Goal: Information Seeking & Learning: Learn about a topic

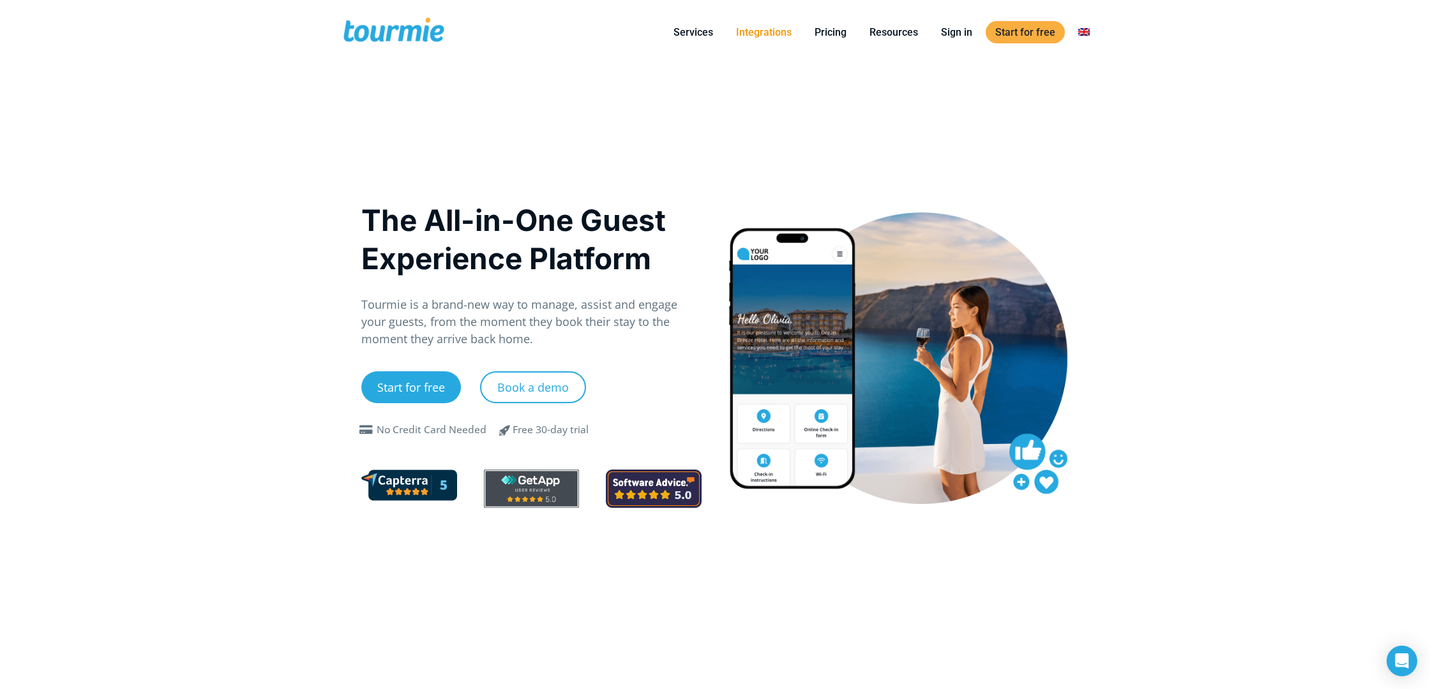
click at [759, 36] on link "Integrations" at bounding box center [763, 32] width 75 height 16
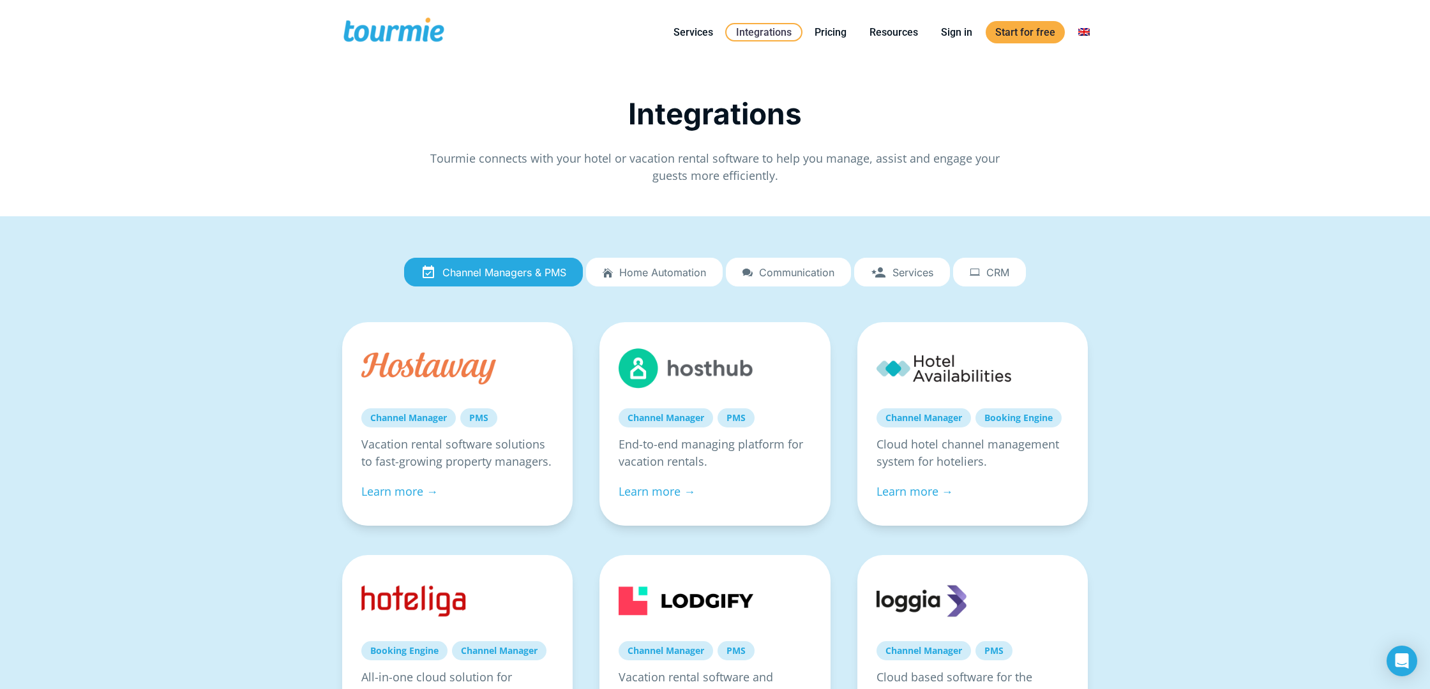
click at [464, 271] on span "Channel Managers & PMS" at bounding box center [504, 272] width 124 height 11
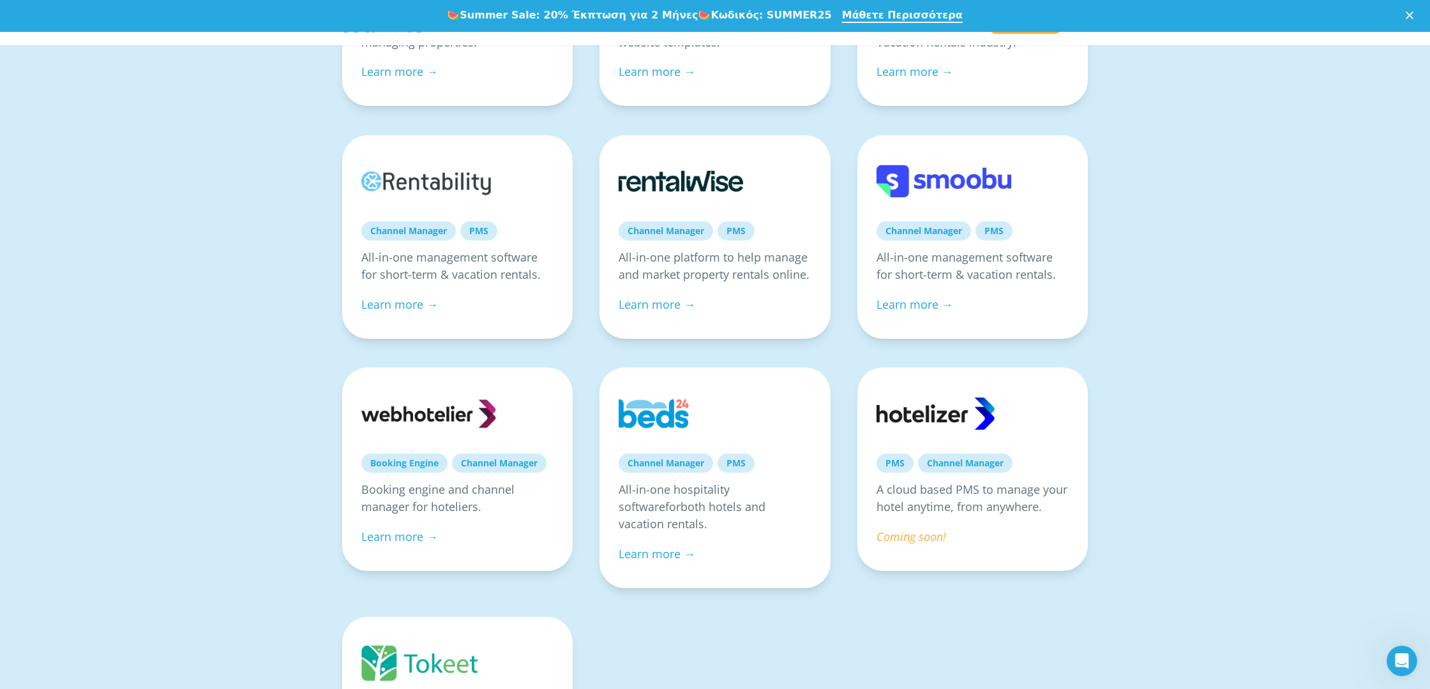
scroll to position [572, 0]
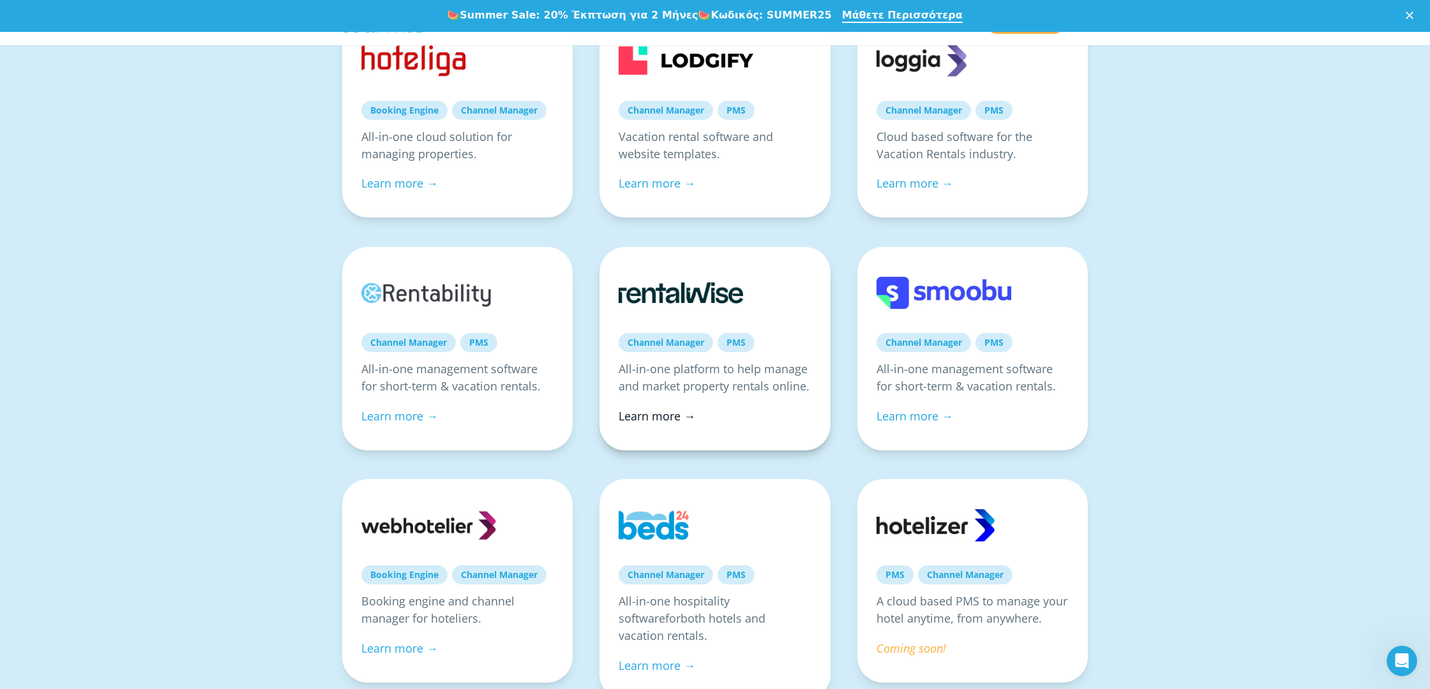
click at [646, 419] on link "Learn more →" at bounding box center [656, 415] width 77 height 15
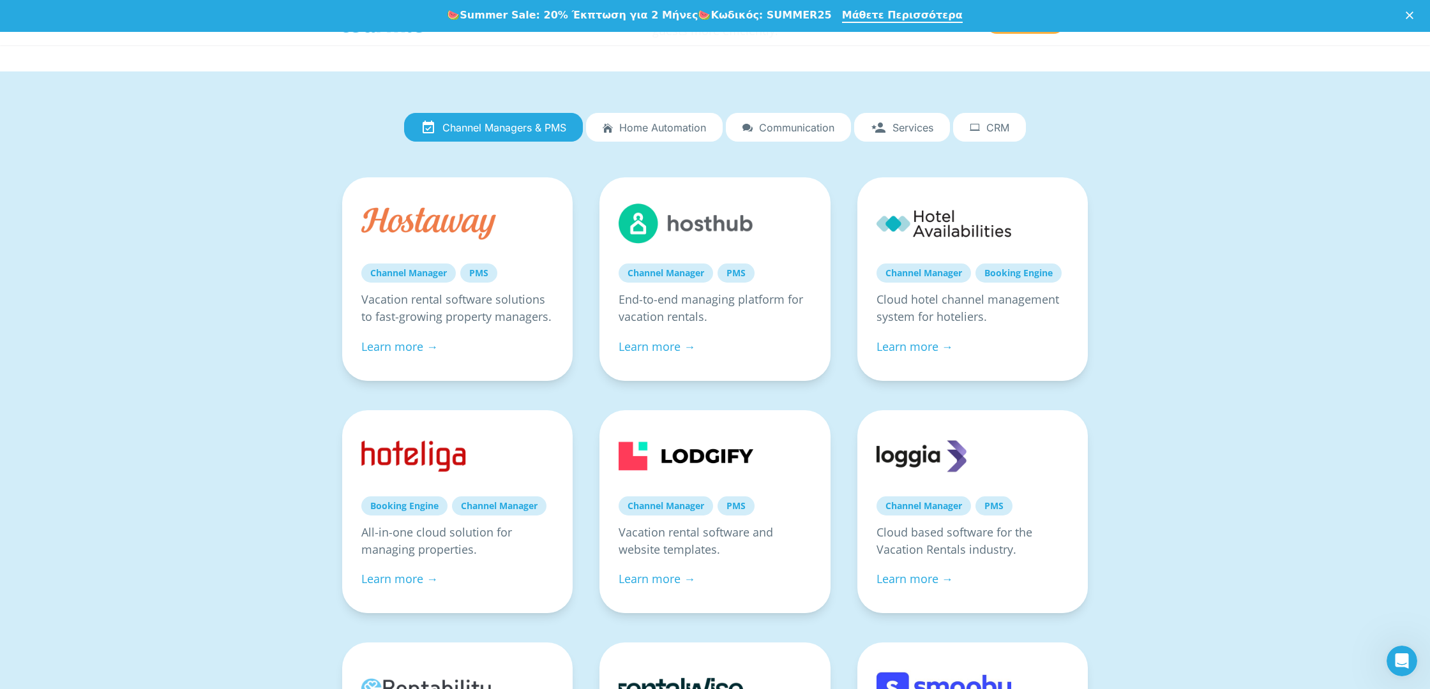
scroll to position [94, 0]
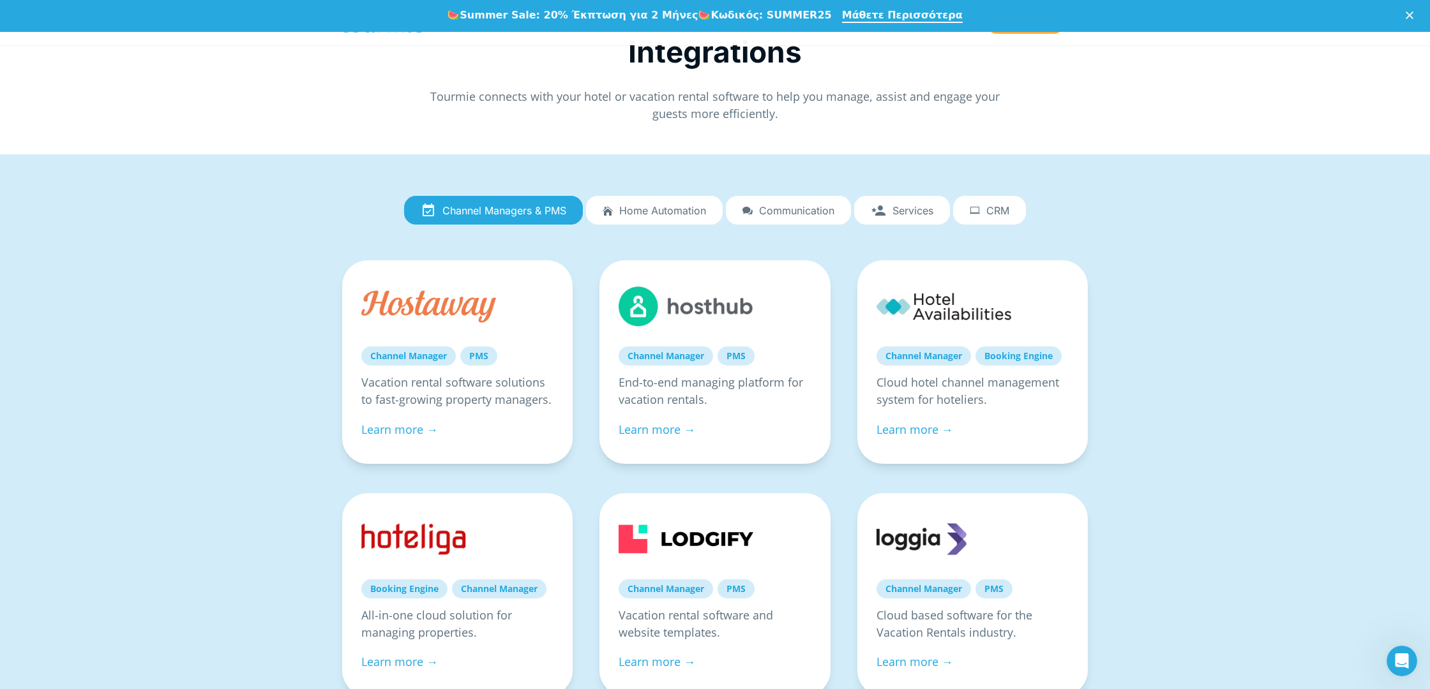
click at [672, 213] on span "Home automation" at bounding box center [662, 210] width 87 height 11
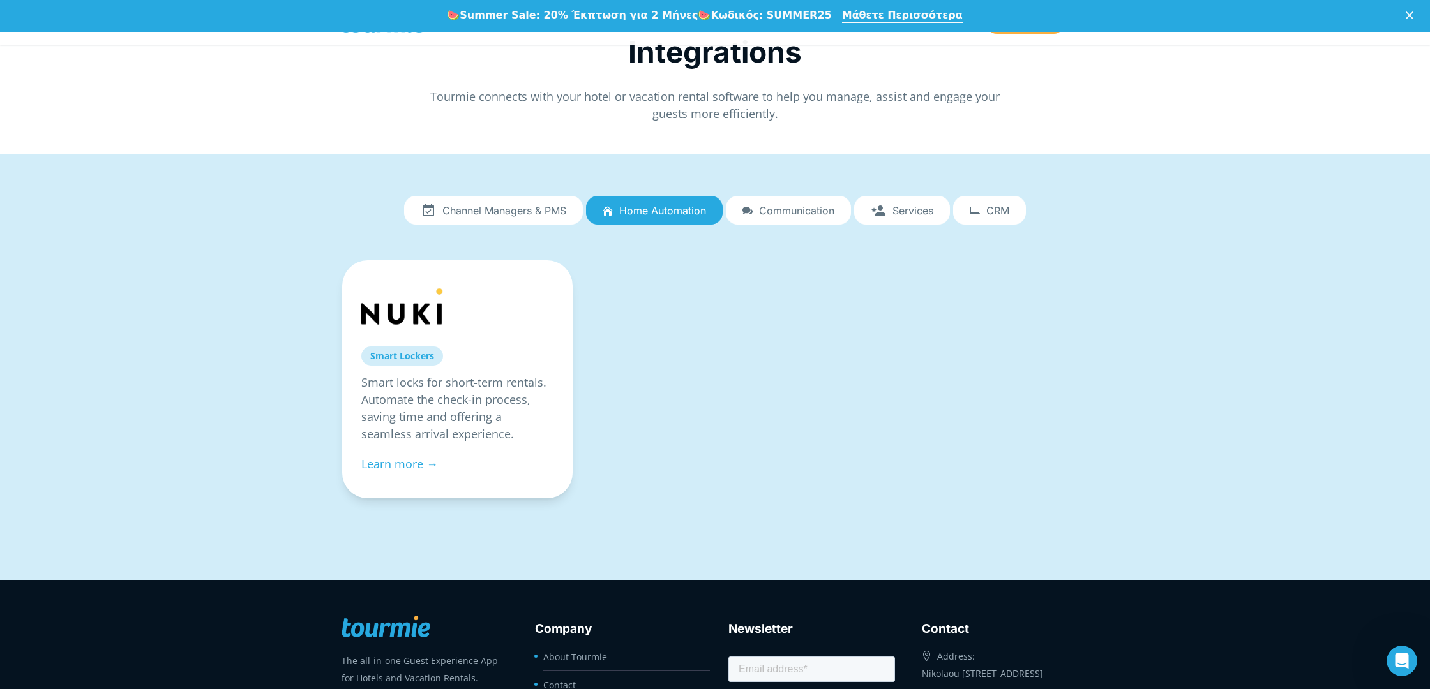
click at [803, 218] on link "Communication" at bounding box center [788, 210] width 125 height 29
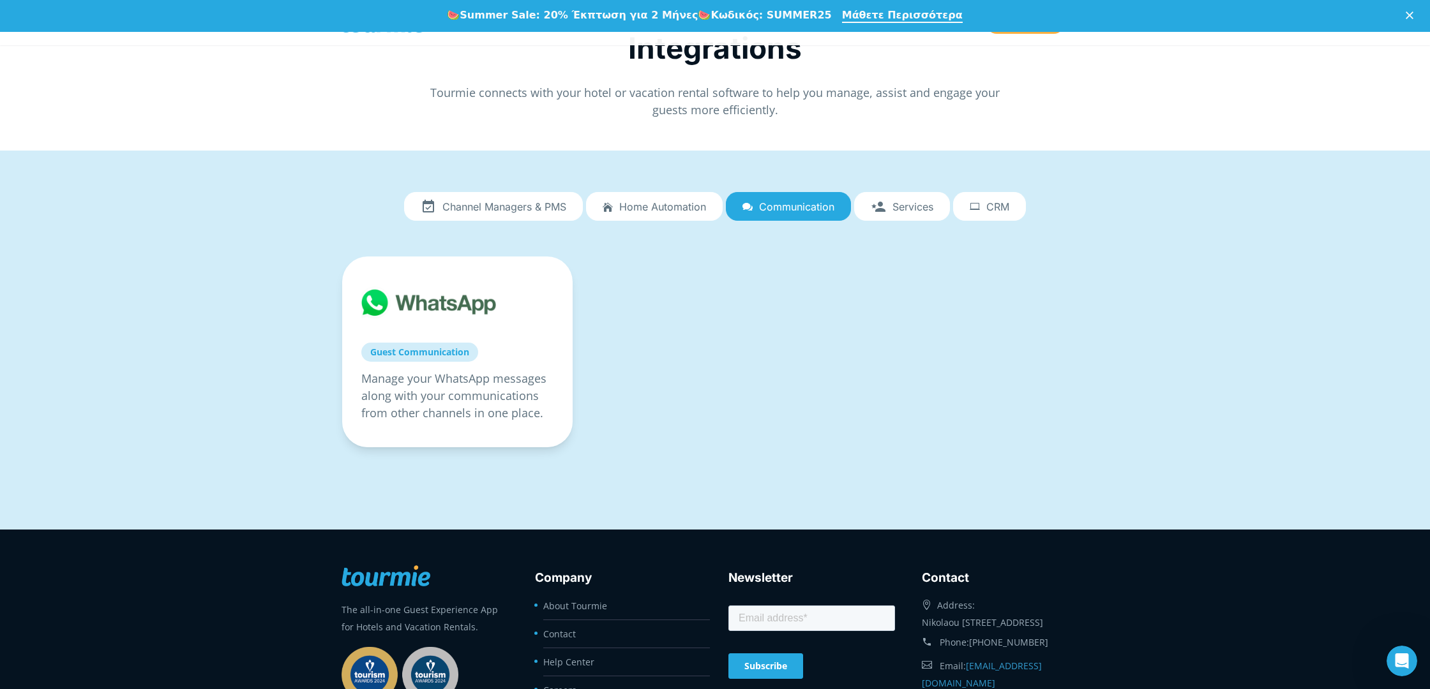
scroll to position [98, 0]
click at [500, 207] on span "Channel Managers & PMS" at bounding box center [504, 205] width 124 height 11
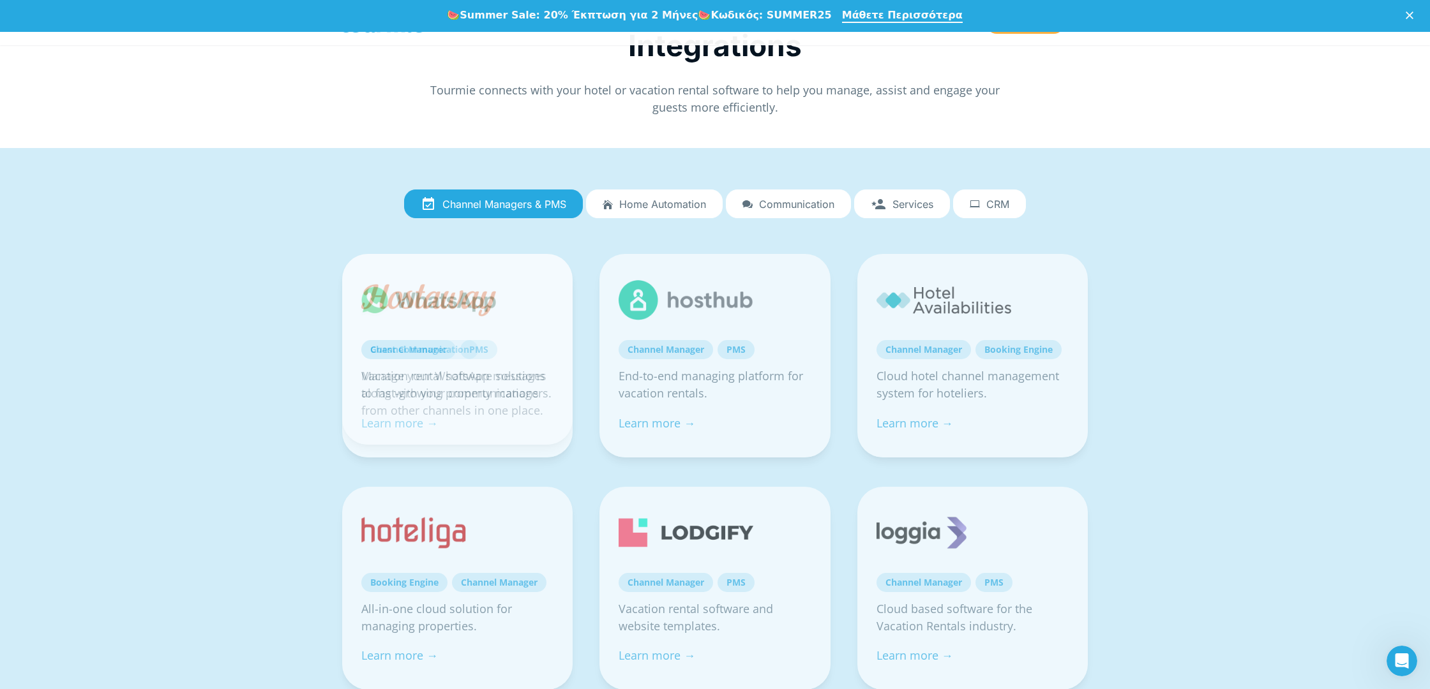
scroll to position [101, 0]
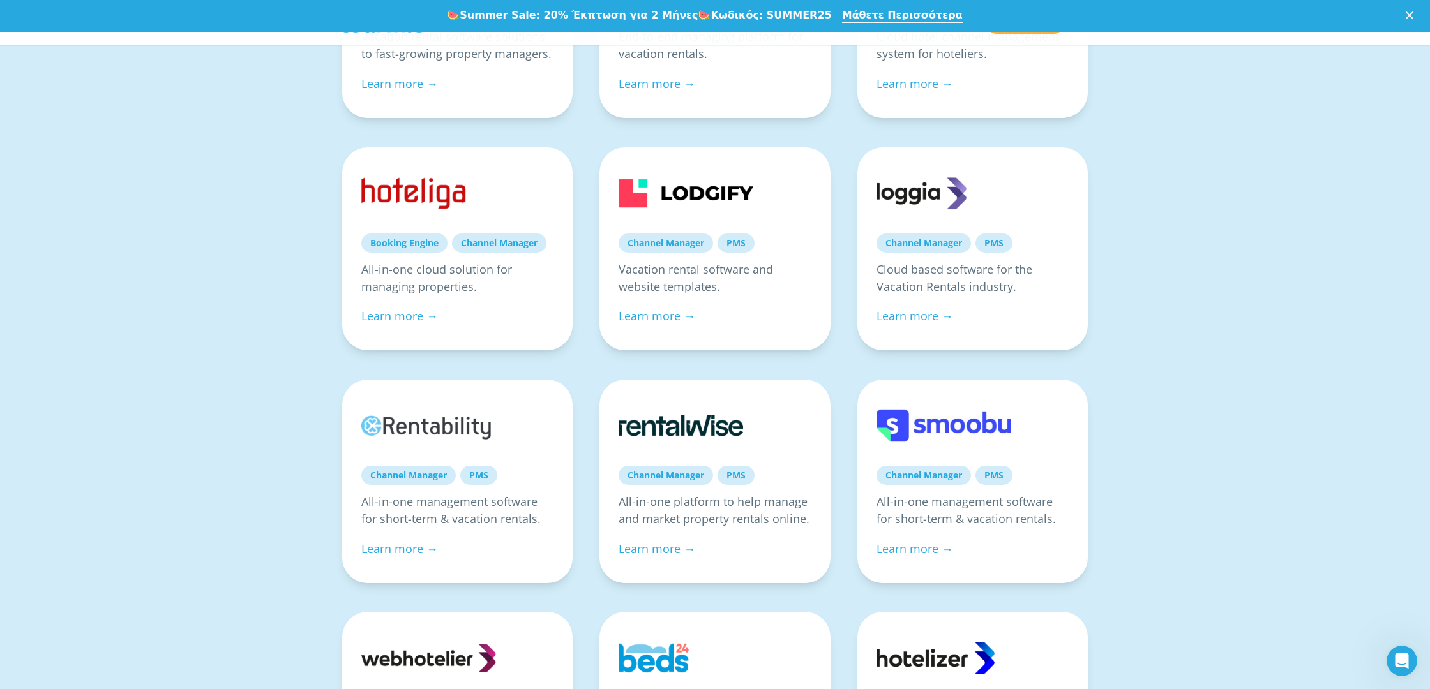
scroll to position [444, 0]
